Goal: Transaction & Acquisition: Purchase product/service

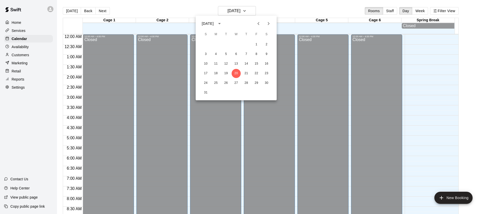
scroll to position [285, 0]
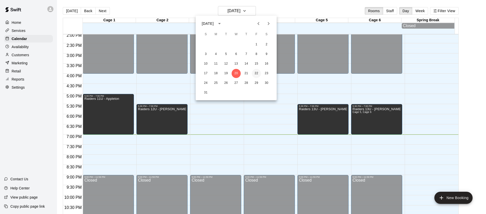
click at [255, 71] on button "22" at bounding box center [256, 73] width 9 height 9
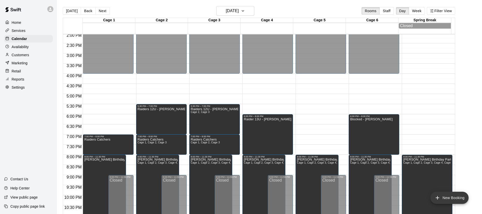
click at [450, 196] on button "New Booking" at bounding box center [450, 198] width 38 height 12
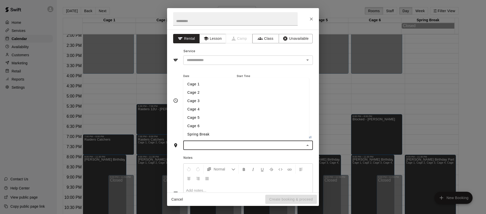
click at [259, 144] on input "text" at bounding box center [244, 145] width 118 height 6
click at [201, 86] on li "Cage 1" at bounding box center [246, 84] width 126 height 8
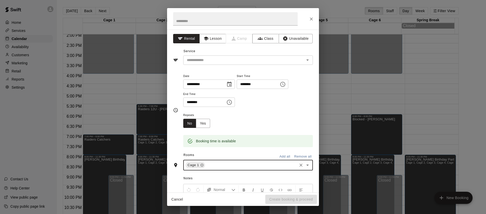
click at [285, 86] on icon "Choose time, selected time is 5:00 PM" at bounding box center [282, 84] width 5 height 5
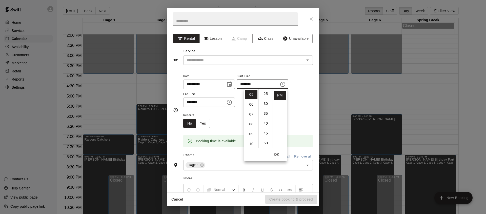
scroll to position [51, 0]
click at [266, 103] on li "30" at bounding box center [266, 102] width 12 height 9
type input "********"
click at [232, 103] on icon "Choose time, selected time is 5:30 PM" at bounding box center [229, 102] width 6 height 6
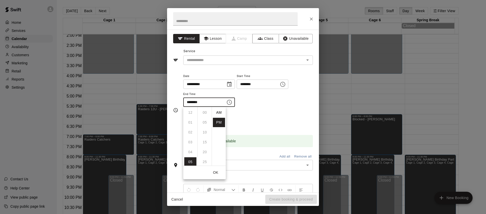
scroll to position [9, 0]
click at [189, 134] on li "07" at bounding box center [190, 132] width 12 height 9
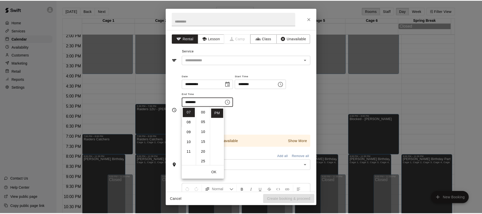
scroll to position [0, 0]
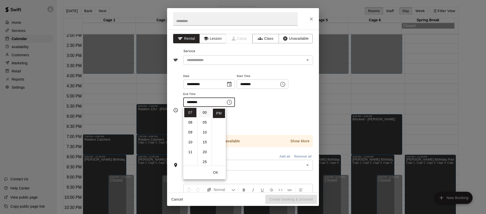
click at [202, 115] on li "00" at bounding box center [205, 112] width 12 height 9
type input "********"
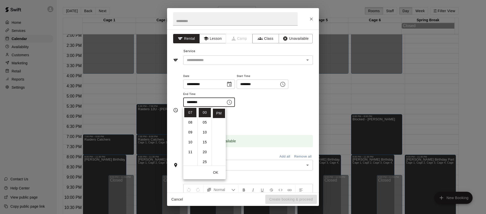
click at [245, 114] on div "Repeats No Yes" at bounding box center [248, 120] width 130 height 16
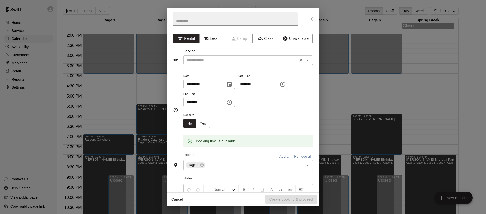
click at [239, 62] on input "text" at bounding box center [241, 60] width 112 height 6
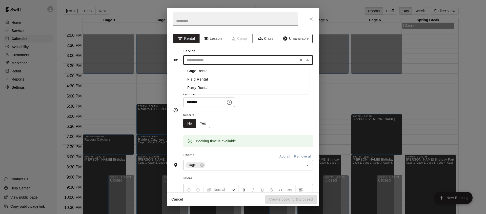
click at [279, 38] on button "Unavailable" at bounding box center [296, 38] width 34 height 9
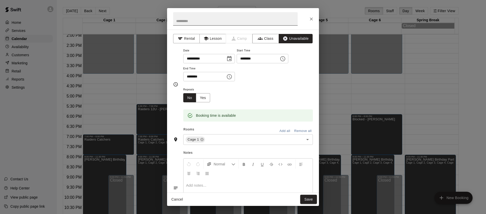
click at [248, 22] on input "text" at bounding box center [235, 18] width 125 height 13
type input "********"
click at [313, 201] on button "Save" at bounding box center [308, 199] width 17 height 9
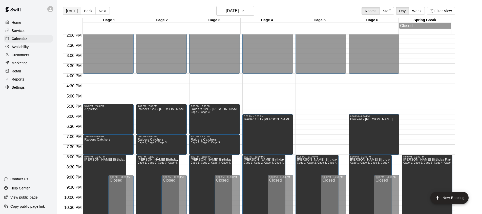
click at [76, 13] on button "[DATE]" at bounding box center [72, 11] width 18 height 8
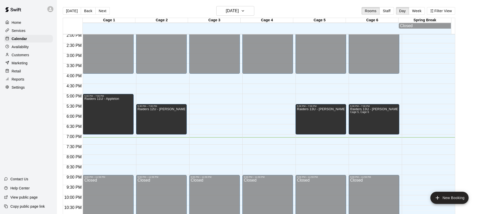
click at [17, 77] on div "Reports" at bounding box center [28, 79] width 49 height 8
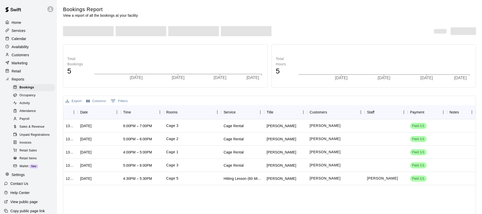
click at [14, 67] on div "Marketing" at bounding box center [28, 63] width 49 height 8
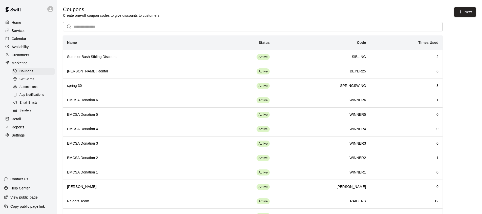
click at [8, 120] on icon at bounding box center [7, 119] width 4 height 4
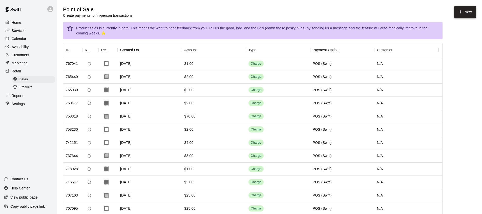
click at [467, 12] on button "New" at bounding box center [465, 12] width 22 height 12
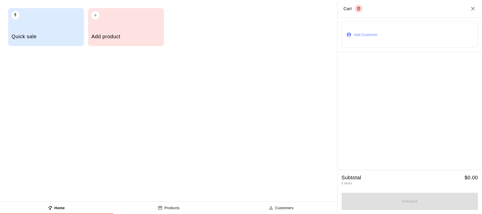
click at [463, 11] on h2 "Cart" at bounding box center [410, 9] width 145 height 18
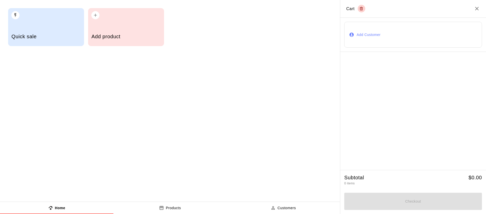
click at [39, 21] on div "Quick sale" at bounding box center [46, 27] width 76 height 38
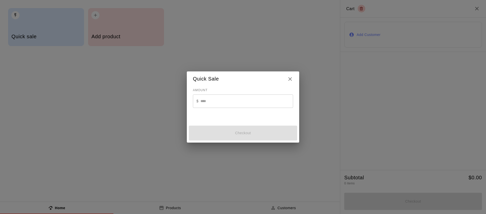
click at [274, 99] on input "text" at bounding box center [246, 100] width 93 height 13
type input "*"
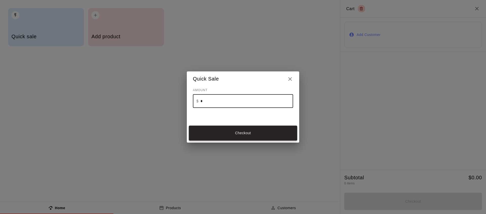
click at [259, 133] on button "Checkout" at bounding box center [243, 133] width 108 height 15
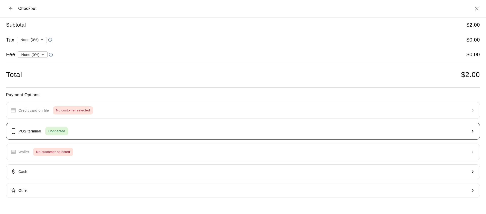
click at [117, 126] on button "POS terminal Connected" at bounding box center [243, 131] width 474 height 17
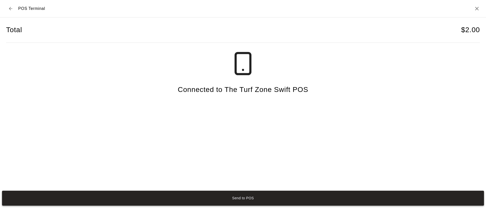
click at [227, 198] on button "Send to POS" at bounding box center [243, 198] width 482 height 15
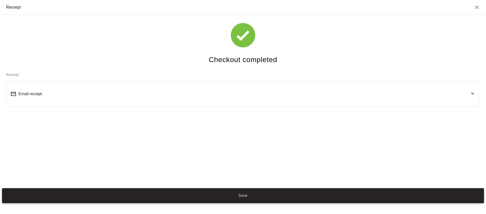
click at [240, 197] on button "Done" at bounding box center [243, 195] width 482 height 15
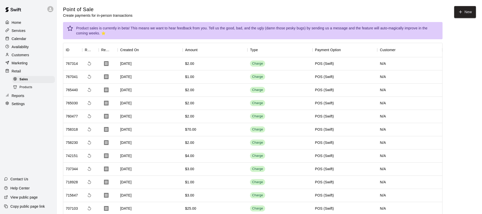
click at [18, 36] on div "Calendar" at bounding box center [28, 39] width 49 height 8
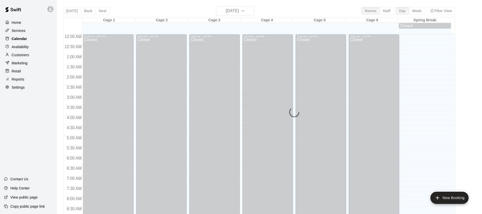
scroll to position [285, 0]
